Goal: Information Seeking & Learning: Find specific fact

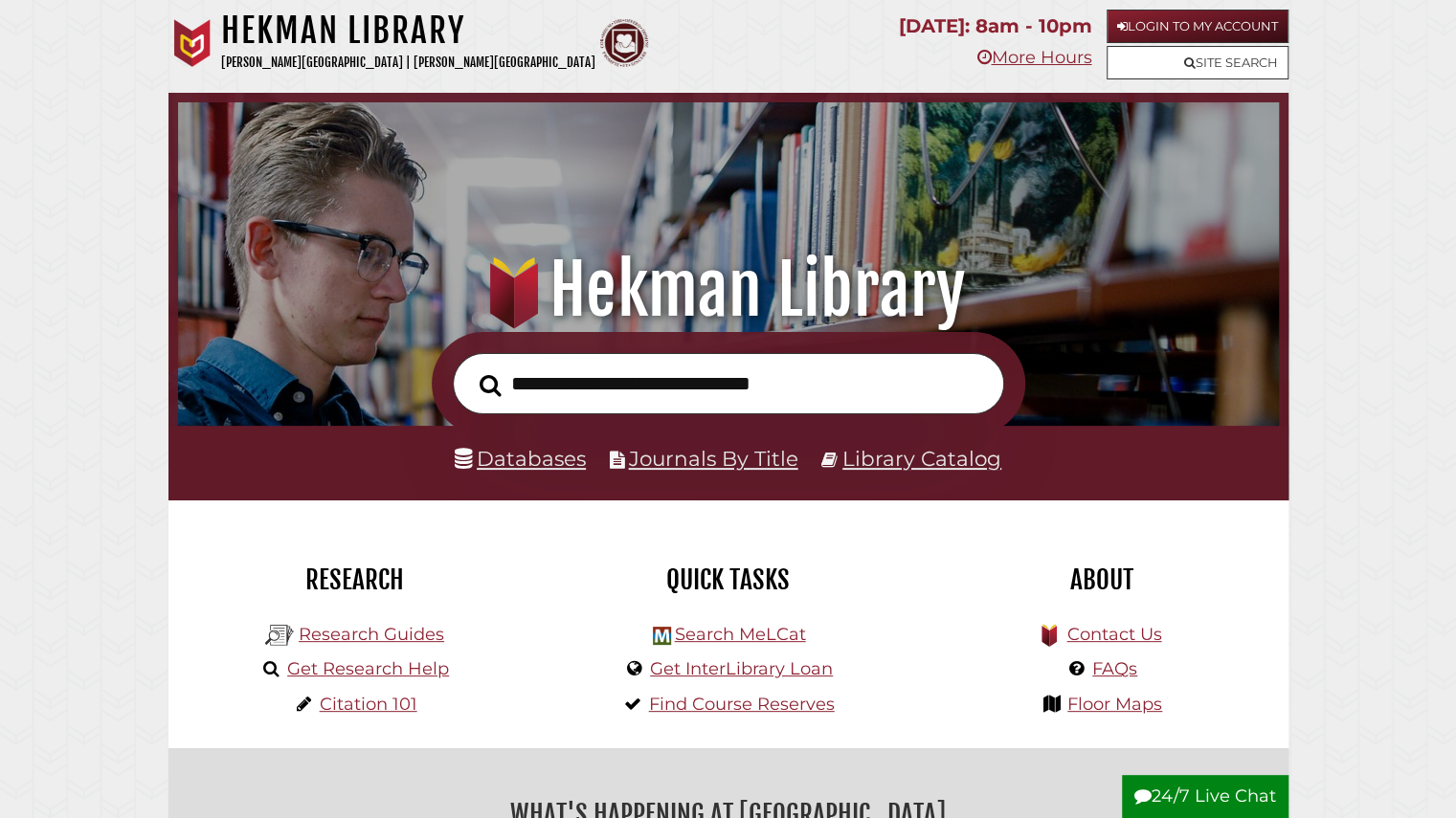
scroll to position [364, 1092]
click at [488, 458] on link "Databases" at bounding box center [519, 458] width 131 height 25
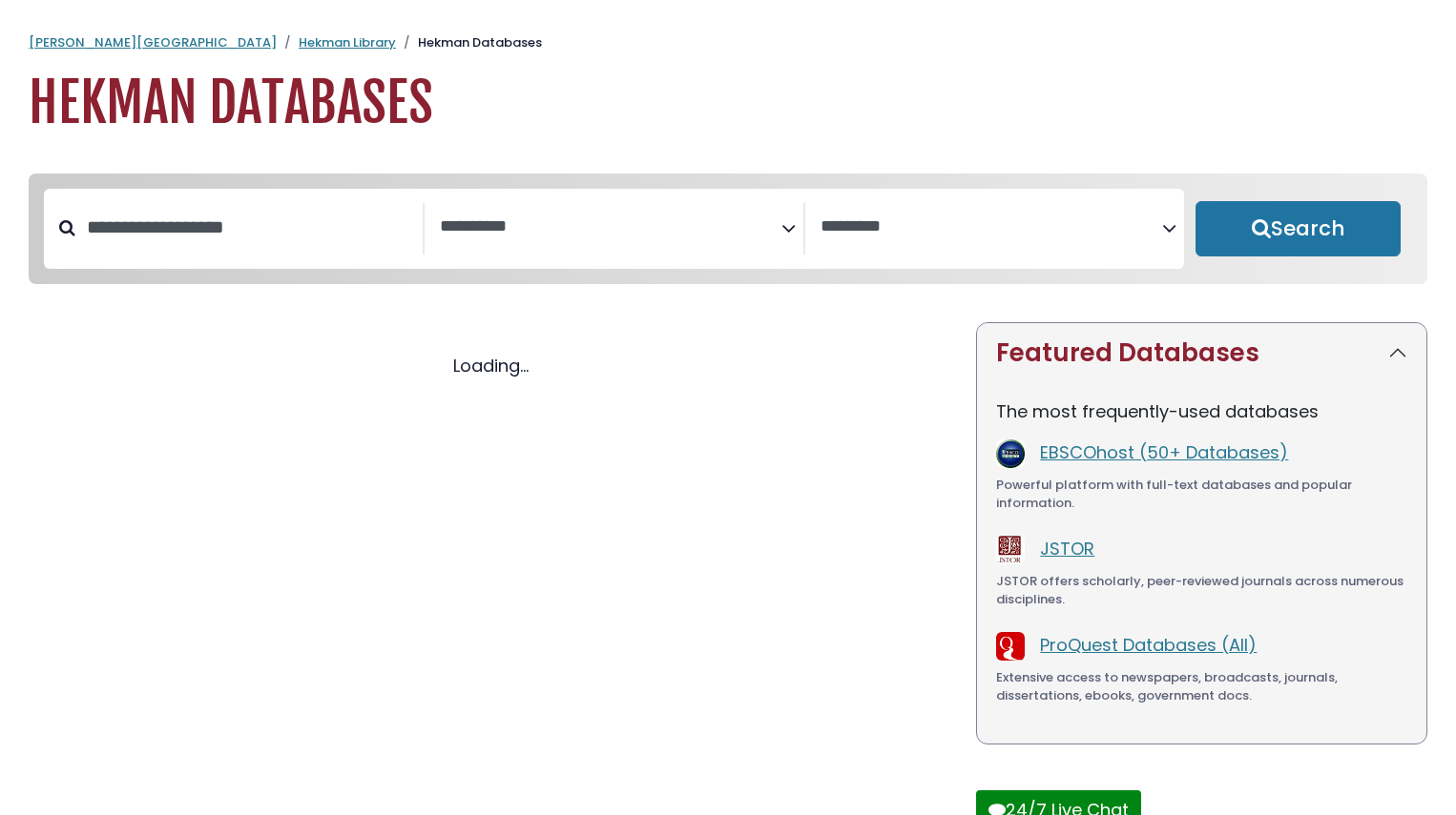
select select "Database Subject Filter"
select select "Database Vendors Filter"
select select "Database Subject Filter"
select select "Database Vendors Filter"
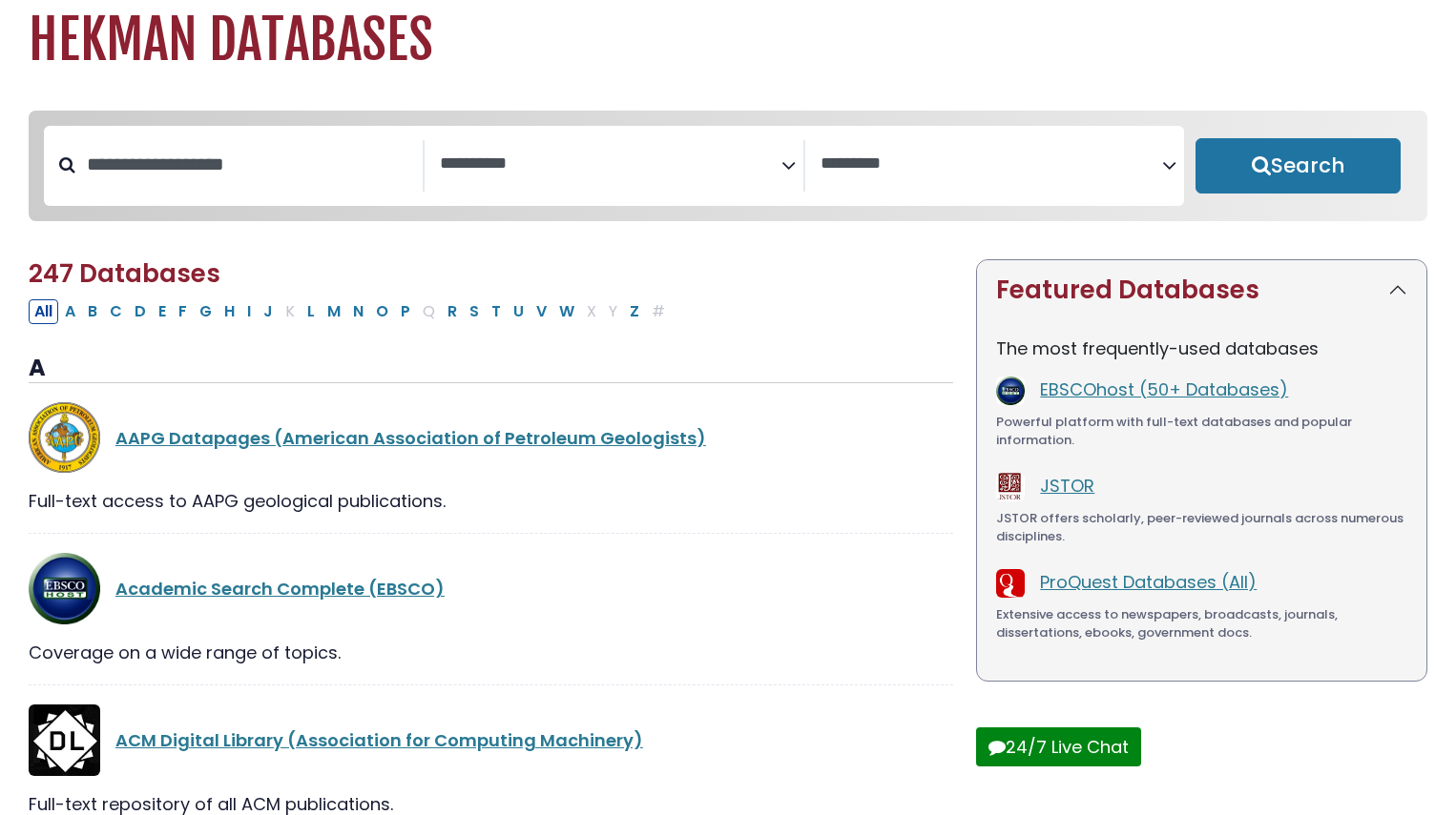
scroll to position [65, 0]
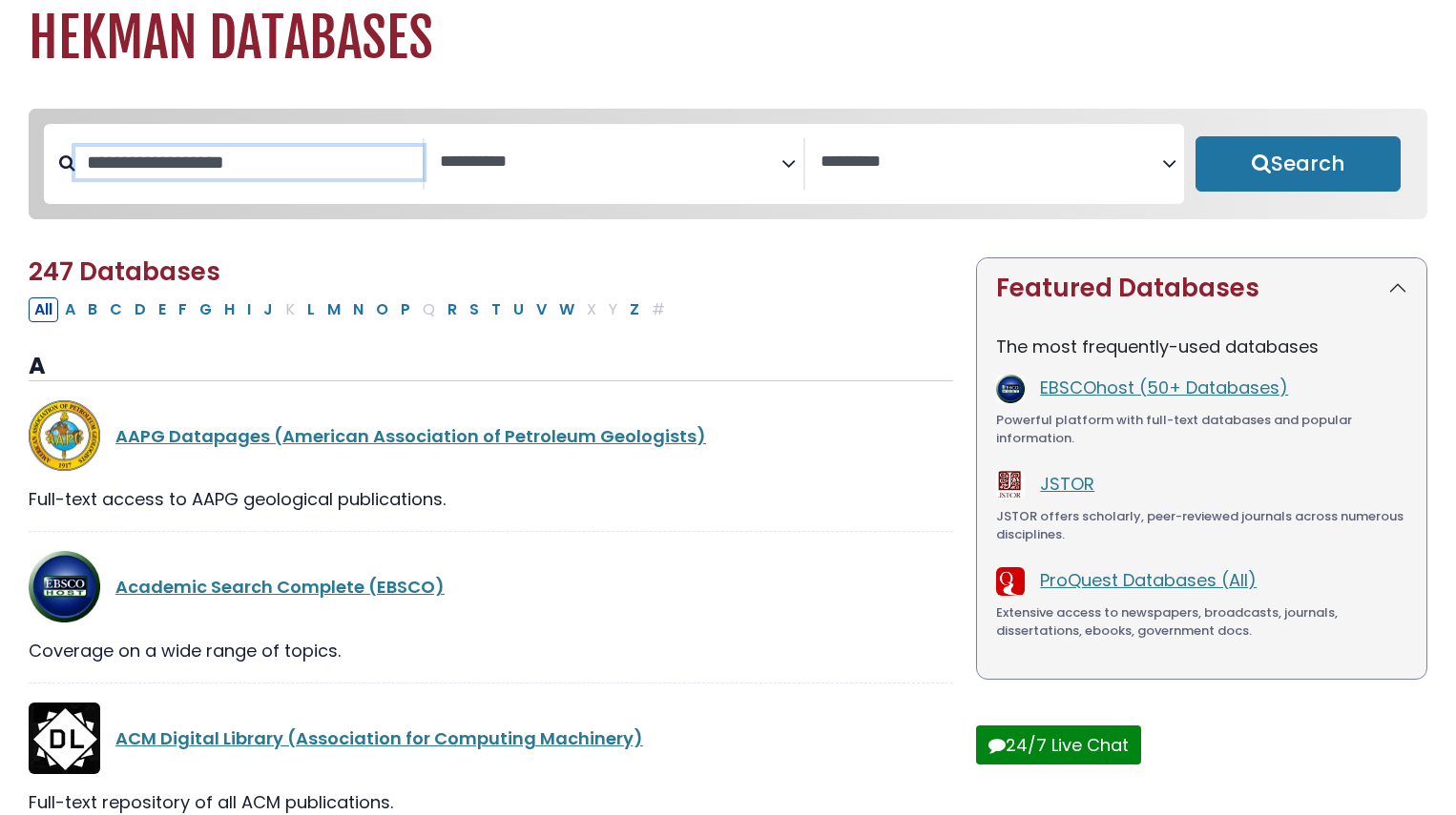
click at [310, 169] on input "Search database by title or keyword" at bounding box center [249, 163] width 347 height 32
type input "*"
type input "********"
click at [1195, 136] on button "Search" at bounding box center [1298, 164] width 205 height 56
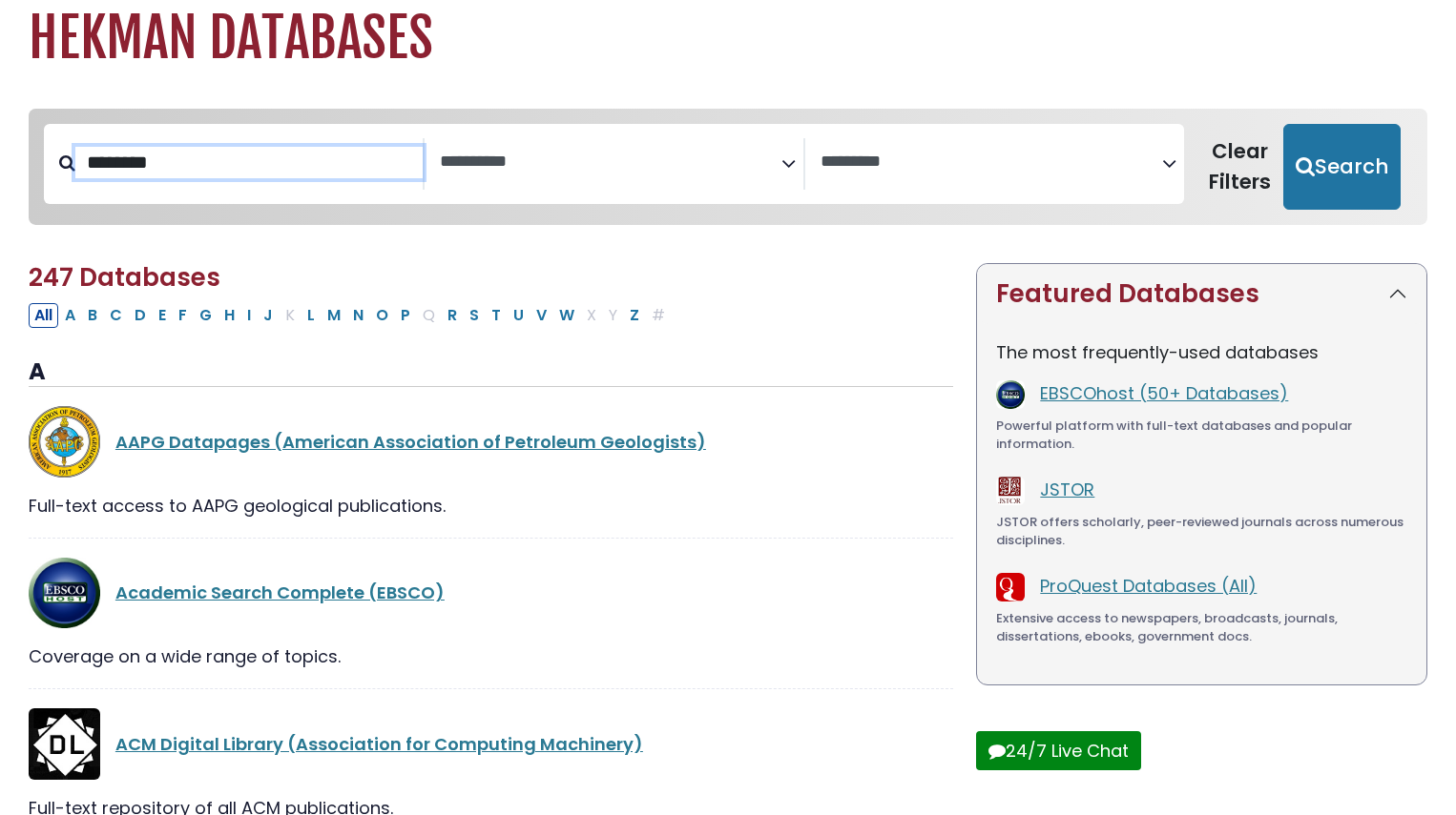
select select "Database Subject Filter"
select select "Database Vendors Filter"
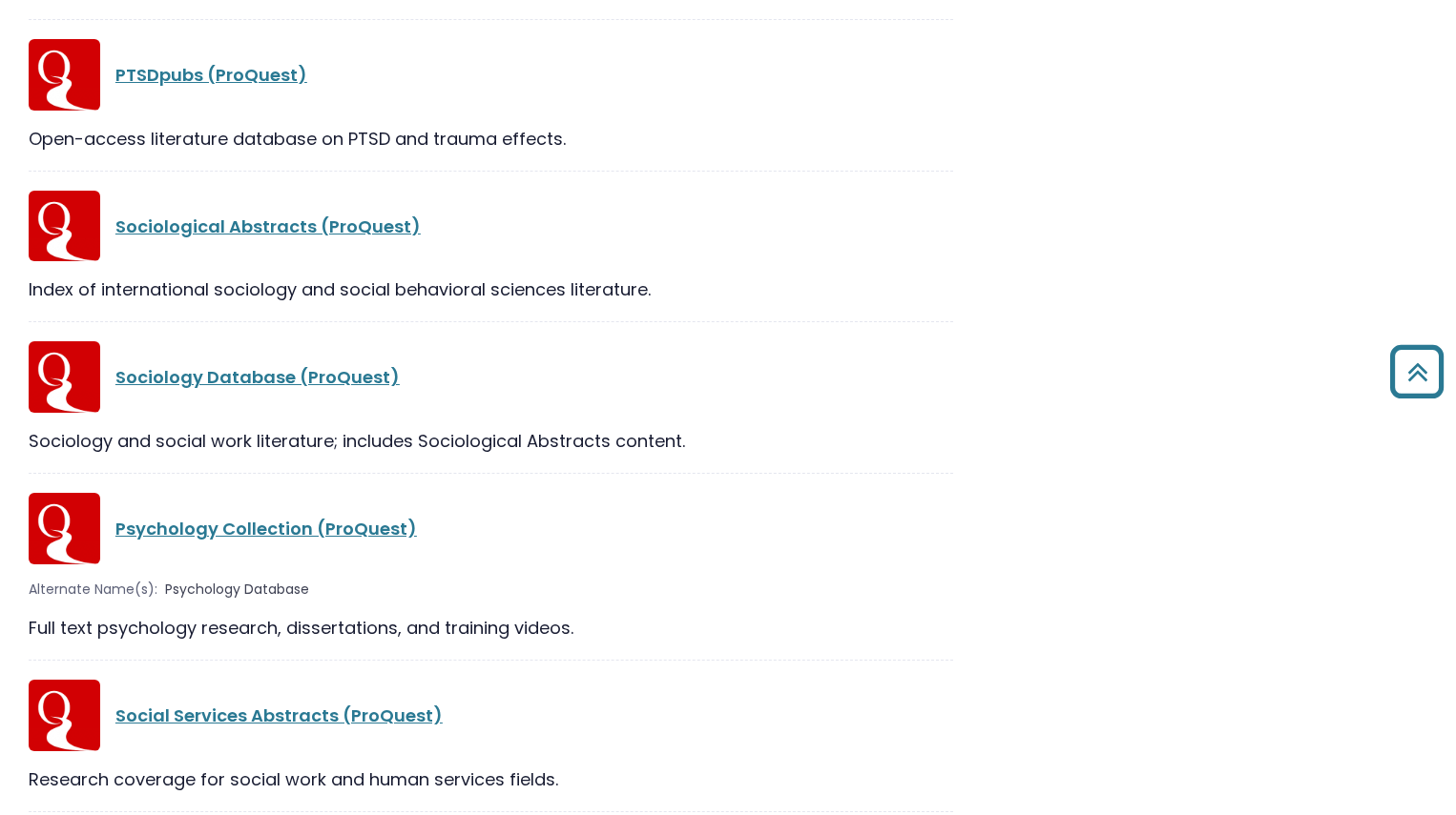
scroll to position [1175, 0]
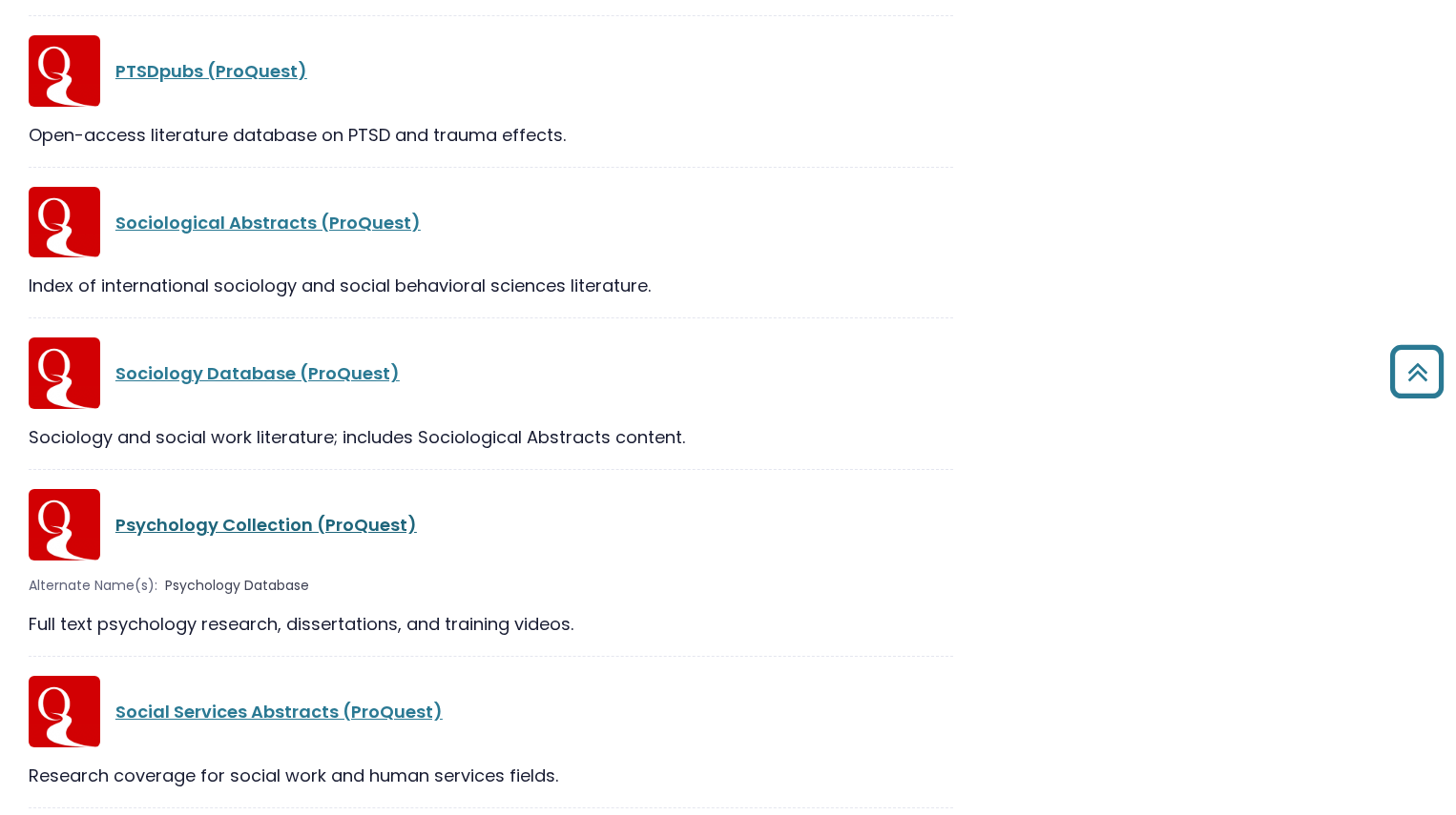
click at [276, 519] on link "Psychology Collection (ProQuest)" at bounding box center [266, 525] width 302 height 24
